Goal: Find contact information: Find contact information

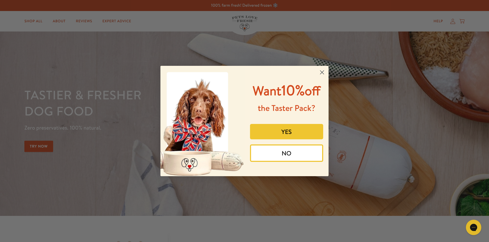
click at [325, 70] on icon "Close dialog" at bounding box center [321, 72] width 9 height 9
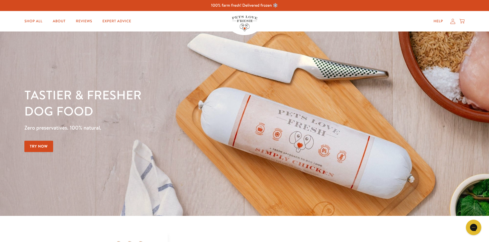
click at [323, 73] on div "Close dialog Want 10% off the Taster Pack? YES NO Submit" at bounding box center [244, 133] width 168 height 121
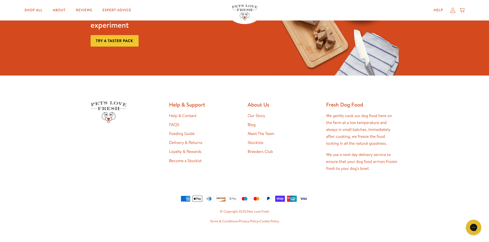
scroll to position [1058, 0]
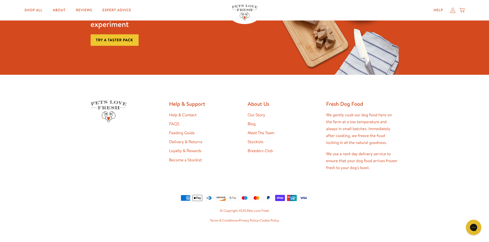
click at [193, 112] on link "Help & Contact" at bounding box center [182, 115] width 27 height 6
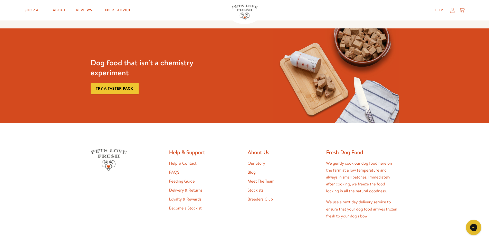
scroll to position [434, 0]
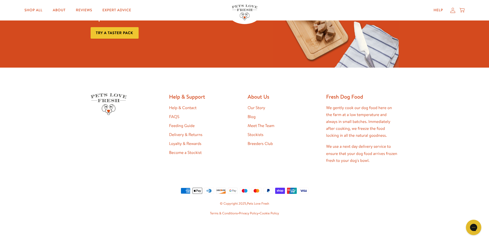
click at [262, 125] on link "Meet The Team" at bounding box center [261, 126] width 27 height 6
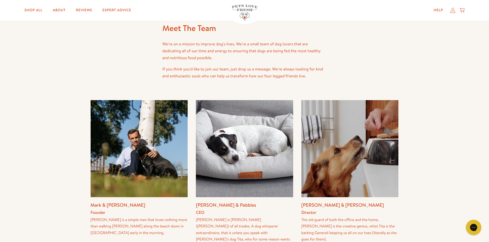
scroll to position [51, 0]
